Goal: Check status: Check status

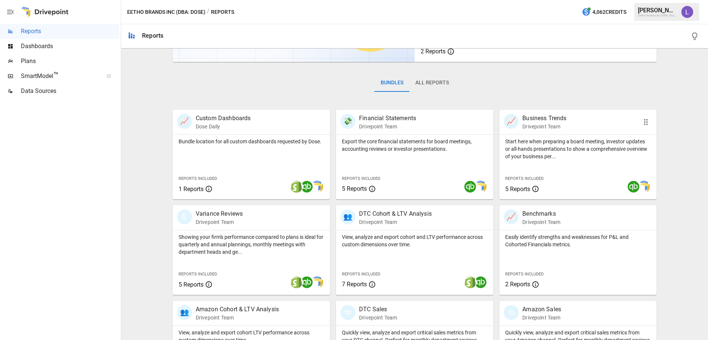
scroll to position [142, 0]
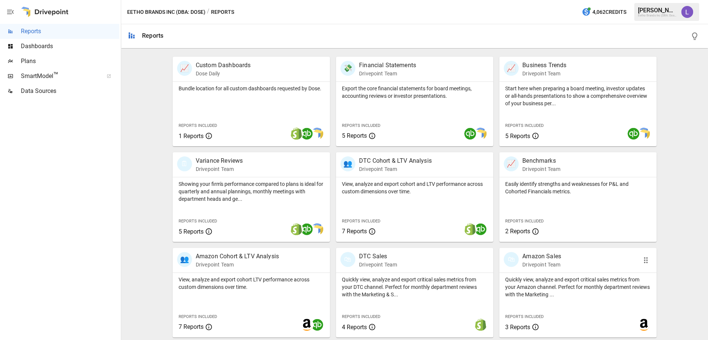
click at [535, 258] on p "Amazon Sales" at bounding box center [541, 256] width 39 height 9
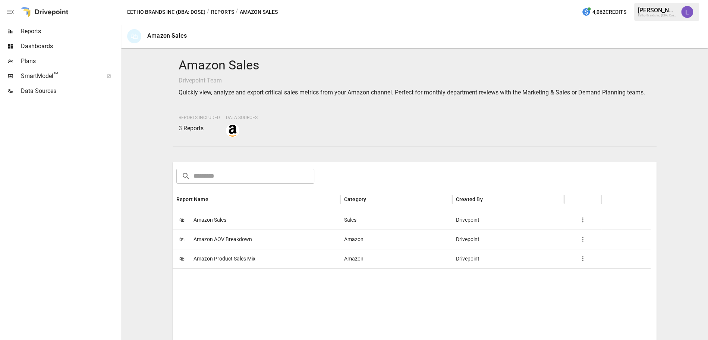
click at [225, 268] on span "Amazon Product Sales Mix" at bounding box center [225, 258] width 62 height 19
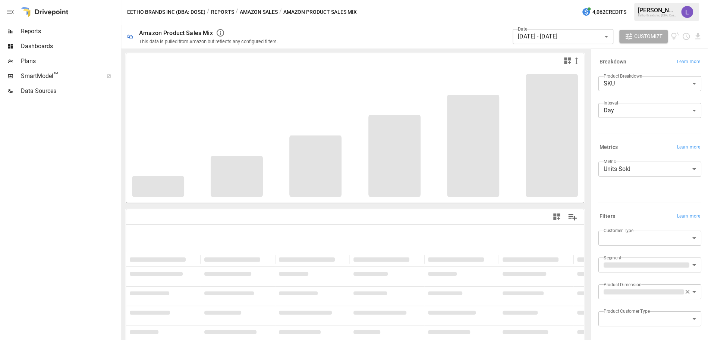
click at [562, 0] on body "**********" at bounding box center [354, 0] width 708 height 0
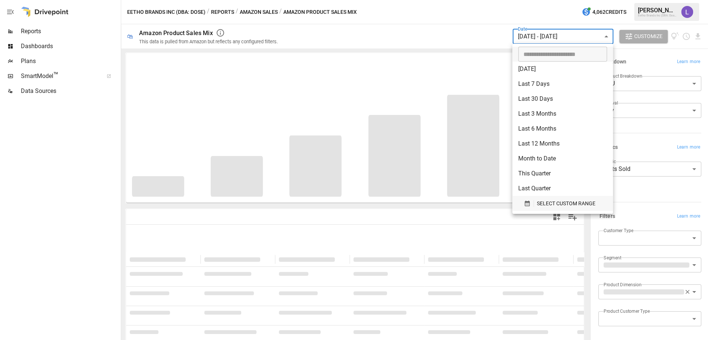
click at [544, 202] on span "SELECT CUSTOM RANGE" at bounding box center [566, 203] width 59 height 9
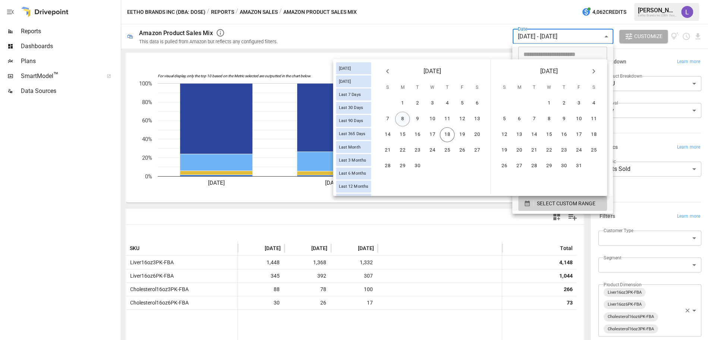
click at [402, 119] on button "8" at bounding box center [402, 118] width 15 height 15
click at [391, 130] on button "14" at bounding box center [387, 134] width 15 height 15
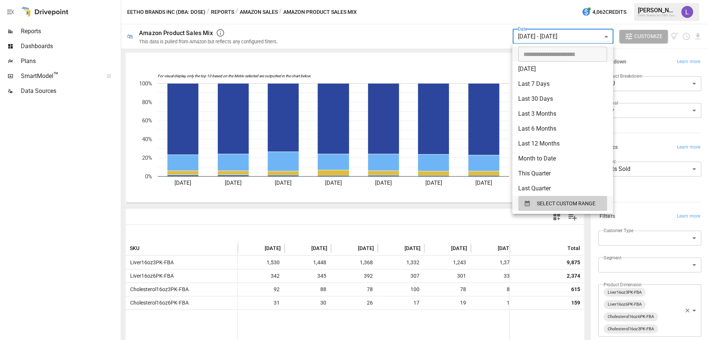
click at [491, 24] on div at bounding box center [354, 170] width 708 height 340
